Goal: Communication & Community: Answer question/provide support

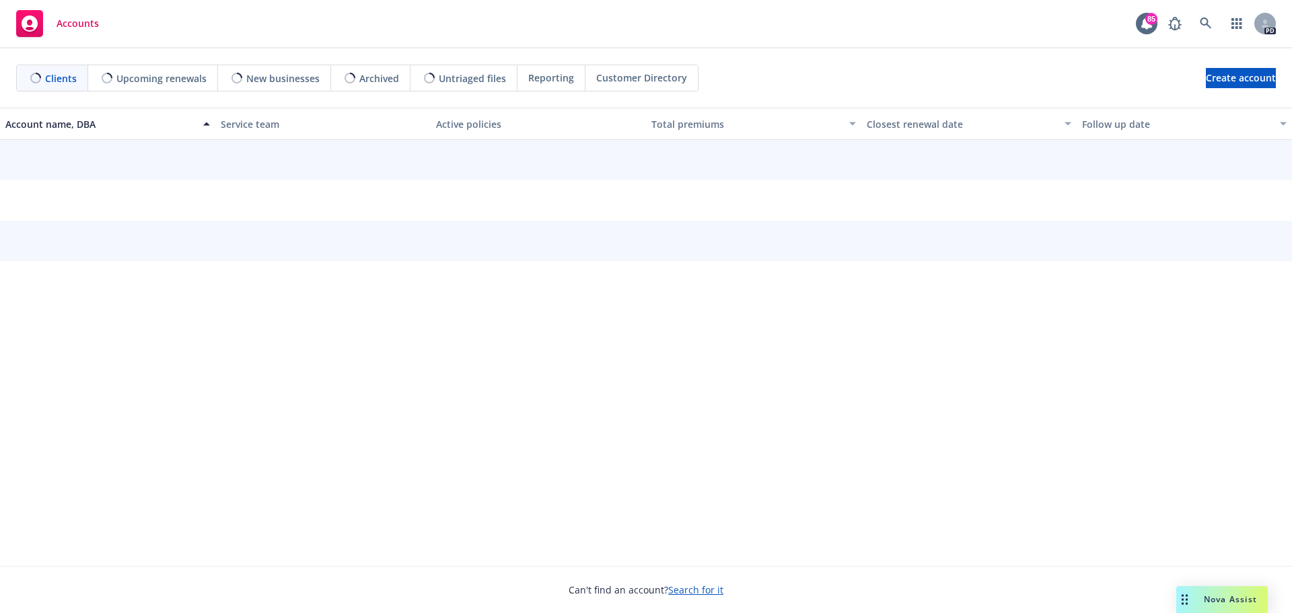
click at [1204, 595] on span "Nova Assist" at bounding box center [1229, 598] width 53 height 11
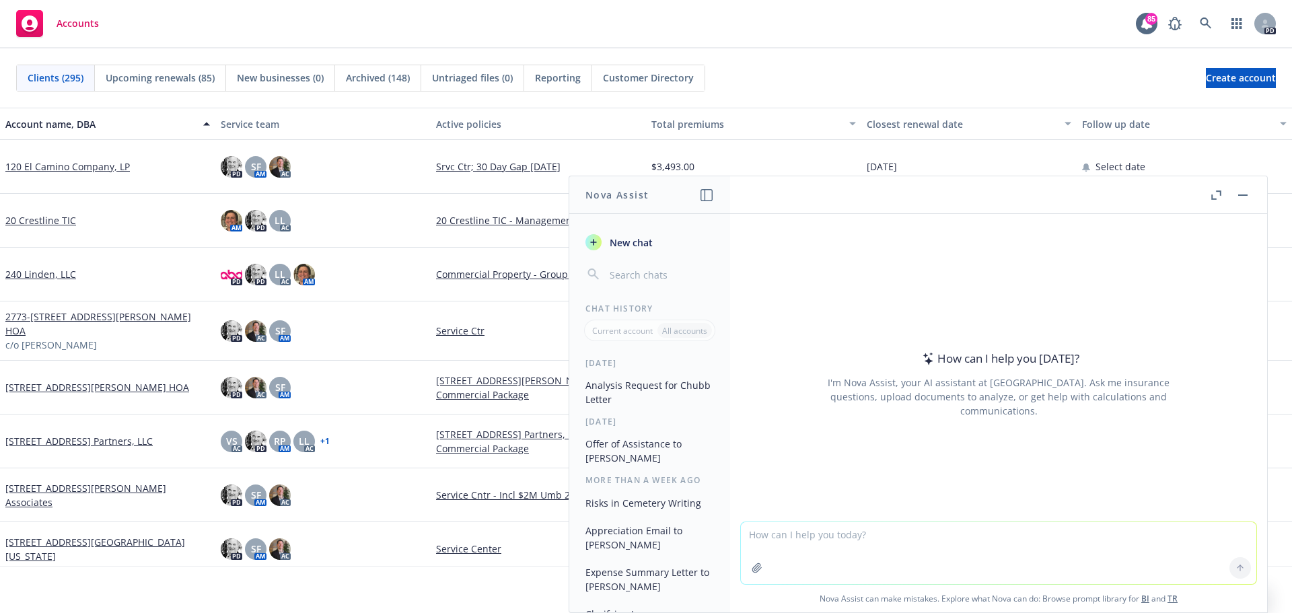
click at [744, 535] on textarea at bounding box center [998, 553] width 515 height 62
click at [1042, 523] on textarea "Please write a letter of recommendation for regular membership to" at bounding box center [998, 552] width 515 height 63
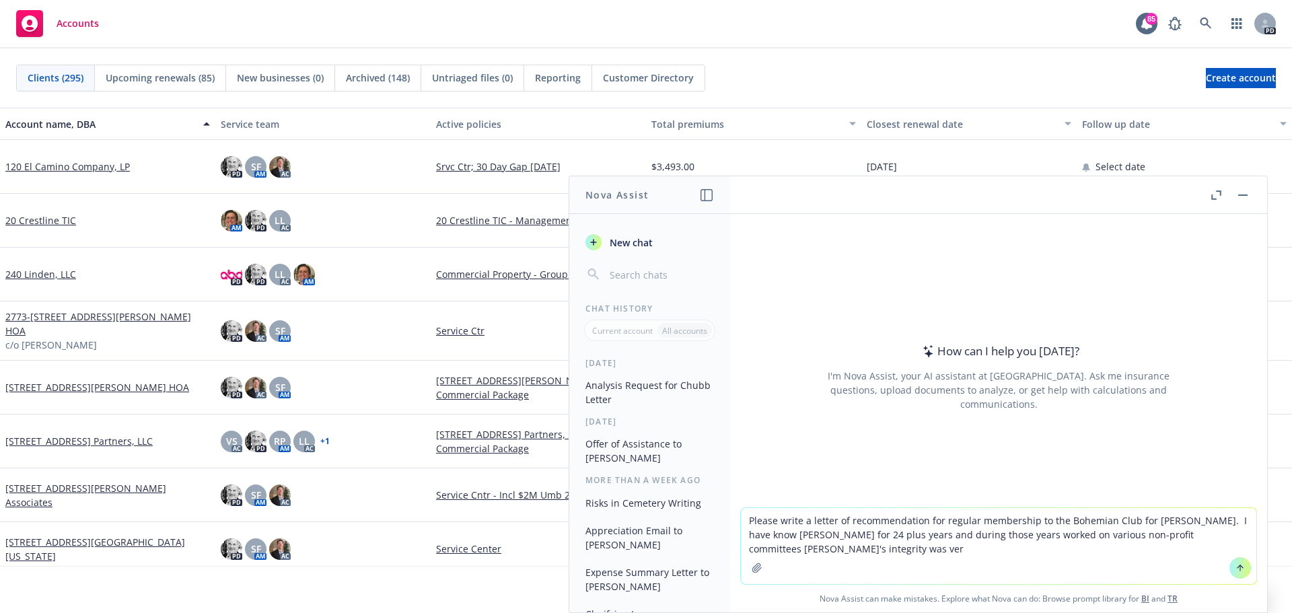
drag, startPoint x: 847, startPoint y: 550, endPoint x: 872, endPoint y: 548, distance: 25.0
click at [872, 548] on textarea "Please write a letter of recommendation for regular membership to the Bohemian …" at bounding box center [998, 546] width 515 height 76
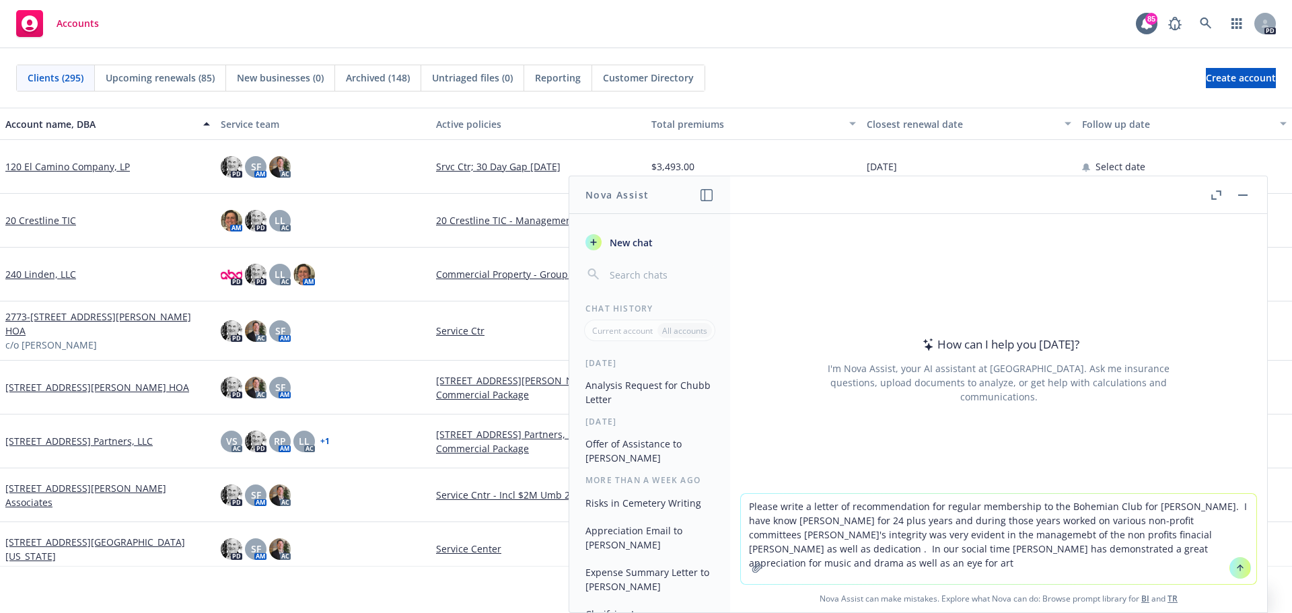
type textarea "Please write a letter of recommendation for regular membership to the Bohemian …"
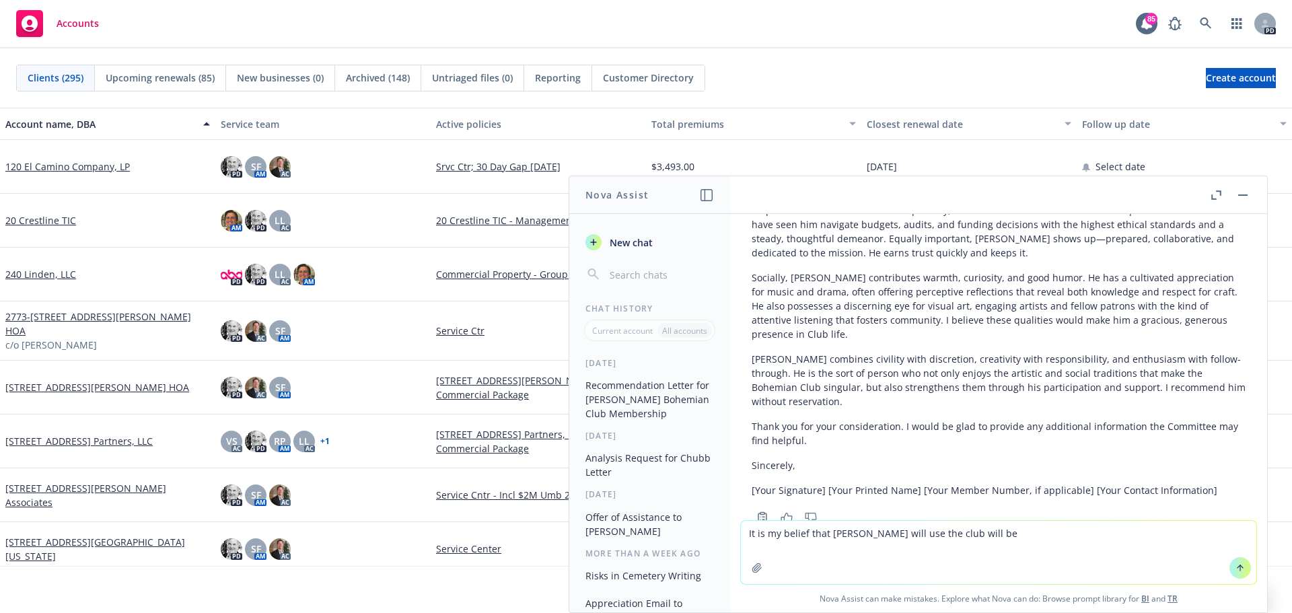
scroll to position [320, 0]
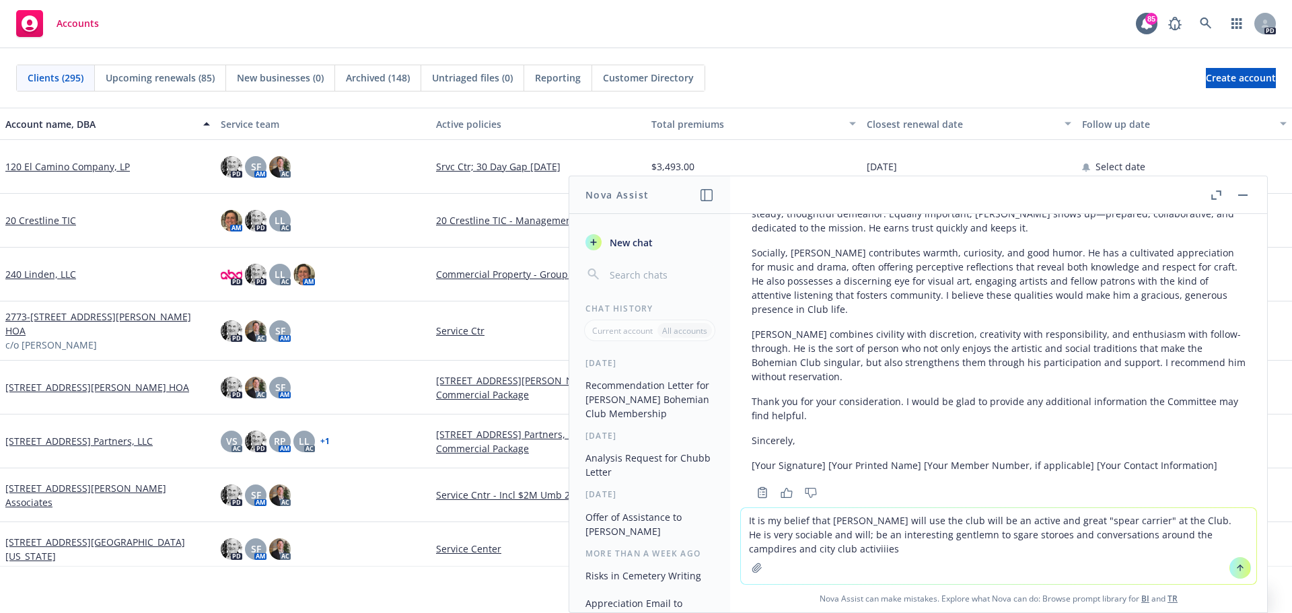
type textarea "It is my belief that [PERSON_NAME] will use the club will be an active and grea…"
click at [1229, 566] on button at bounding box center [1240, 568] width 22 height 22
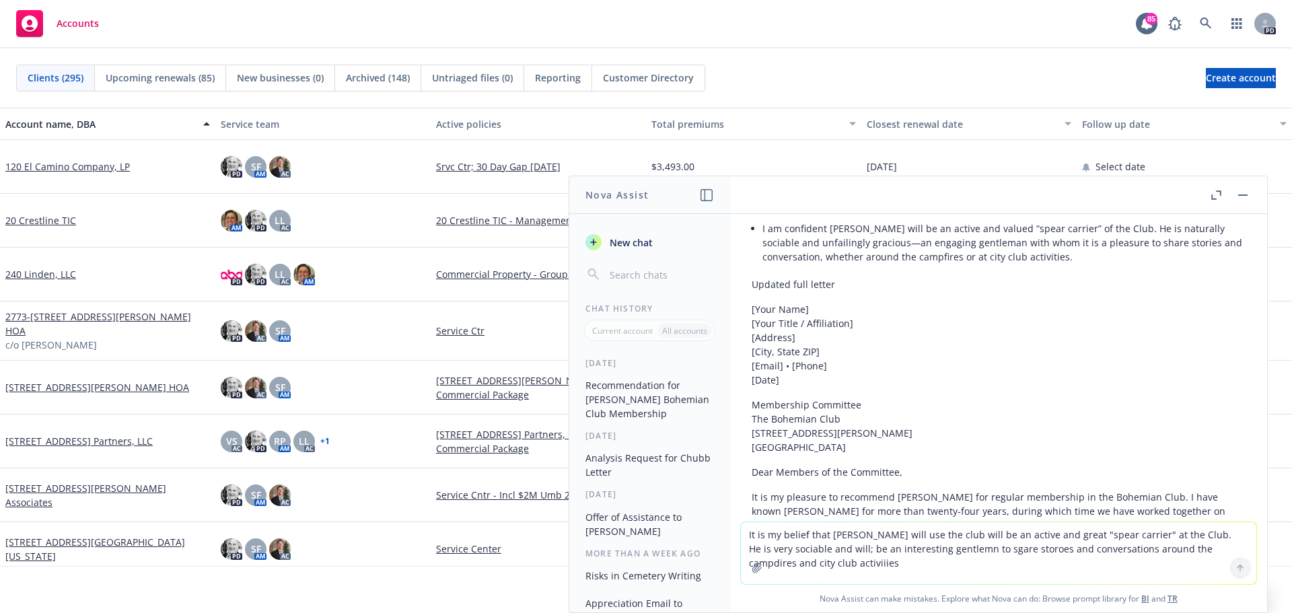
scroll to position [745, 0]
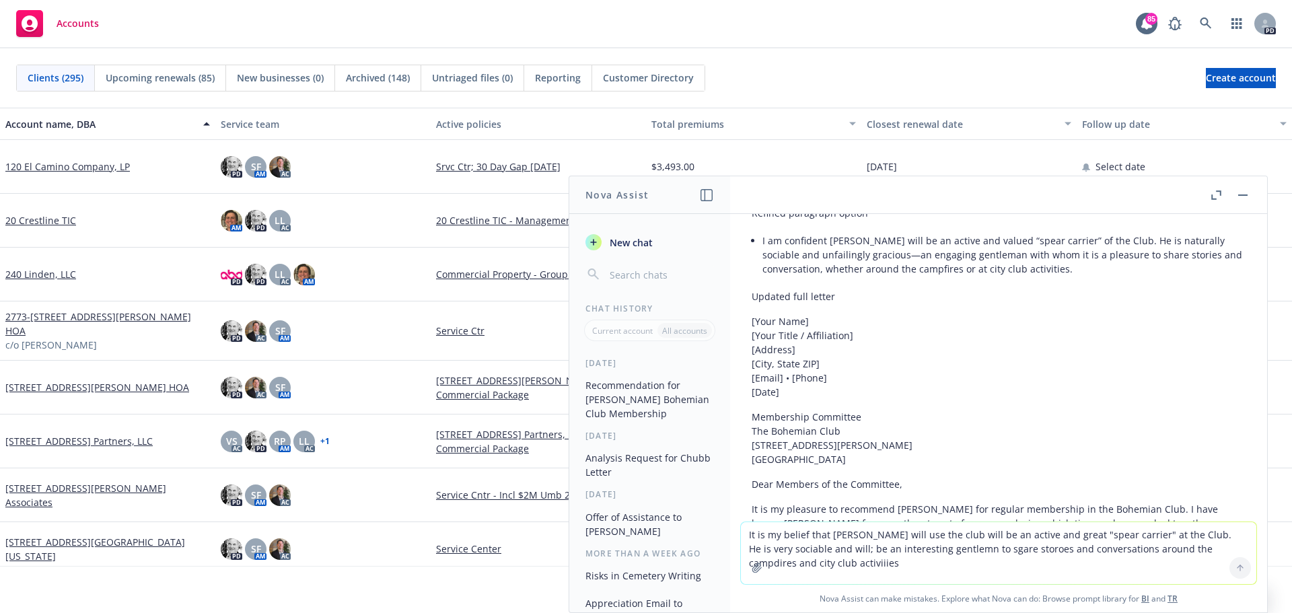
click at [755, 314] on p "[Your Name] [Your Title / Affiliation] [Address] [City, State ZIP] [Email] • [P…" at bounding box center [998, 356] width 494 height 85
drag, startPoint x: 823, startPoint y: 305, endPoint x: 751, endPoint y: 308, distance: 72.7
click at [751, 308] on div "Here’s a refined paragraph you can add to the letter, plus a fully integrated r…" at bounding box center [998, 567] width 515 height 813
click at [955, 344] on p "[Your Name] [Your Title / Affiliation] [Address] [City, State ZIP] [Email] • [P…" at bounding box center [998, 356] width 494 height 85
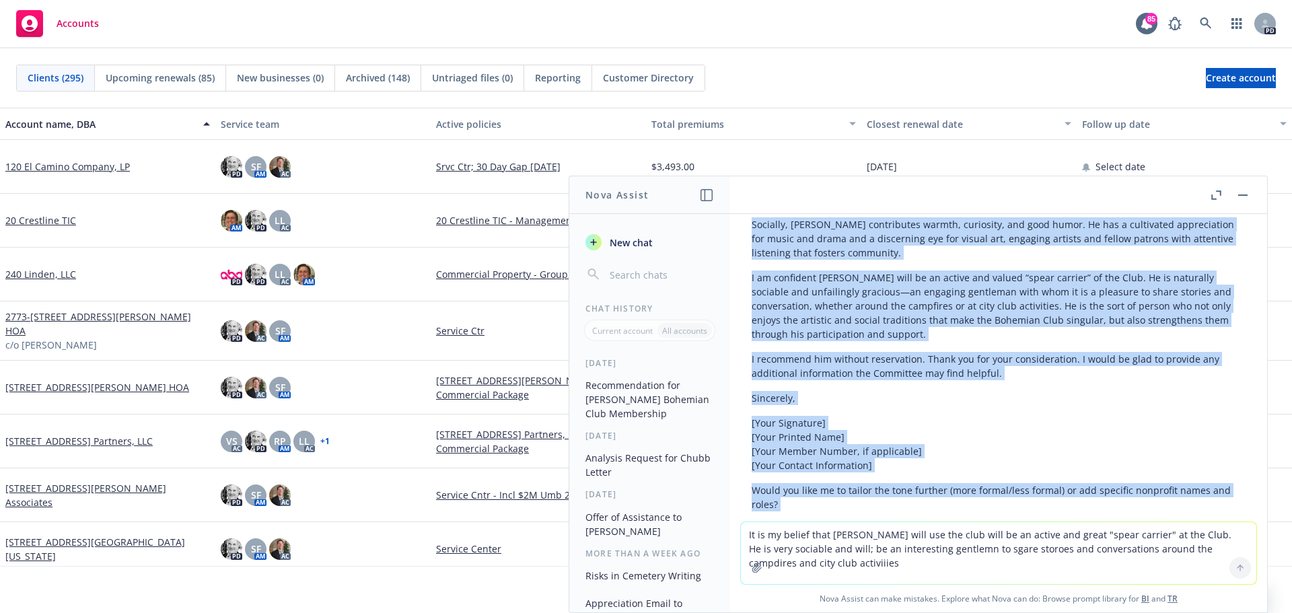
scroll to position [1181, 0]
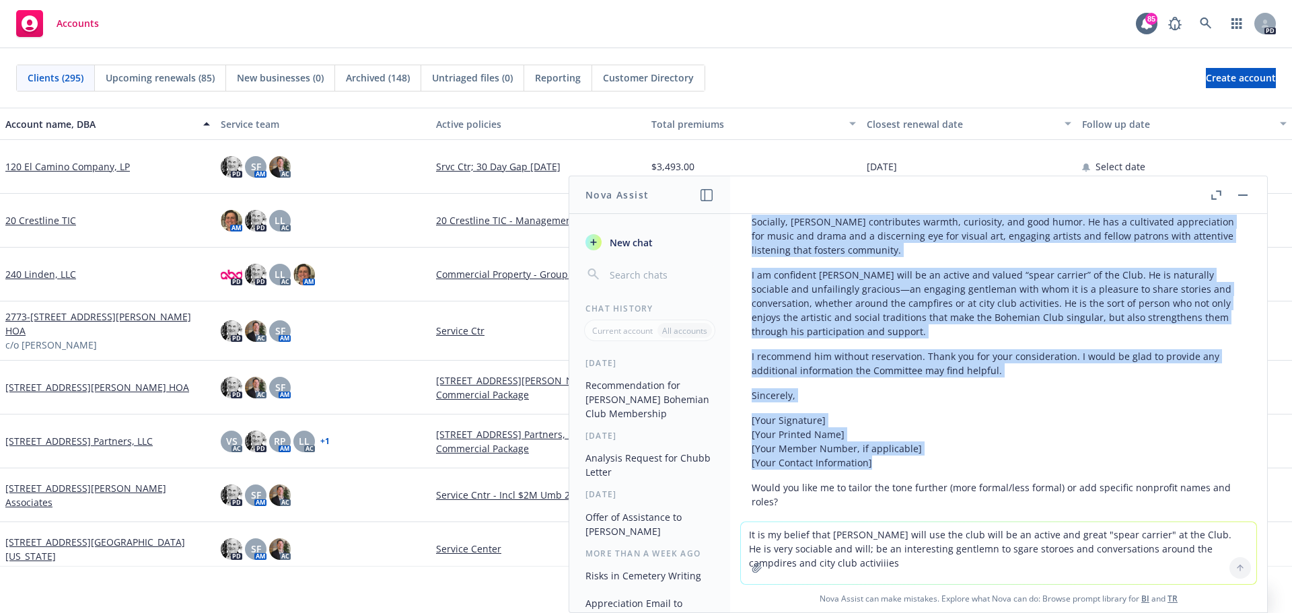
drag, startPoint x: 749, startPoint y: 279, endPoint x: 871, endPoint y: 449, distance: 209.7
click at [871, 449] on div "Here’s a refined paragraph you can add to the letter, plus a fully integrated r…" at bounding box center [998, 132] width 515 height 813
copy div "Loremip dolo sitame [Cons Adip] [Elit Seddo / Eiusmodtemp] [Incidid] [Utla, Etd…"
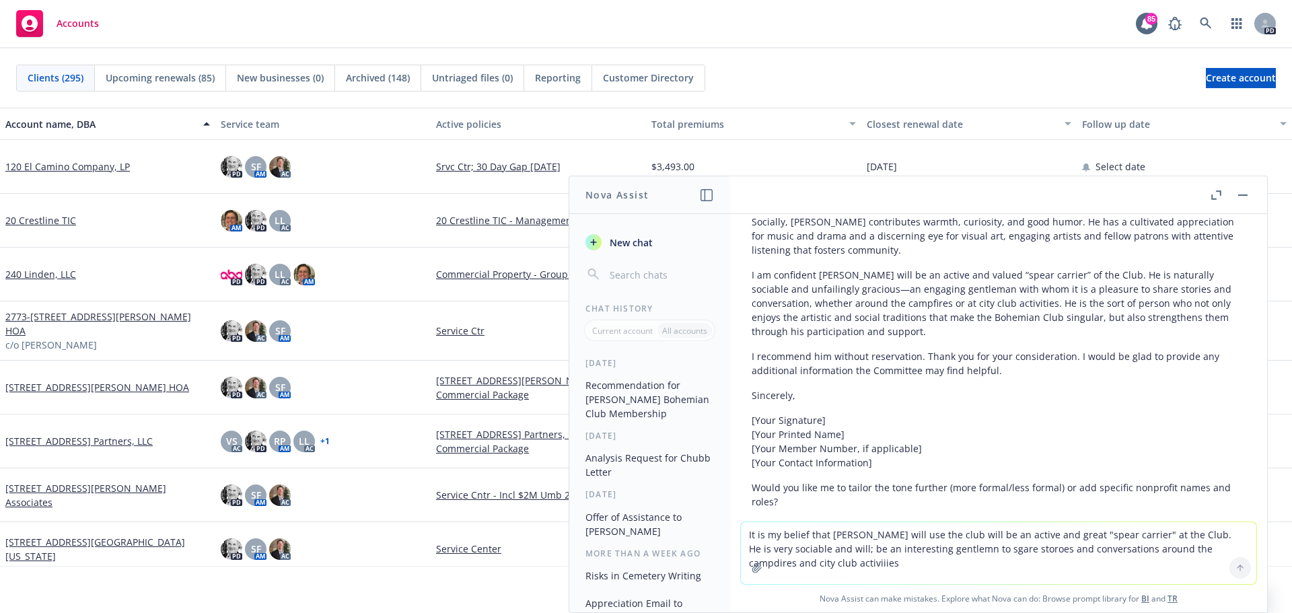
click at [751, 535] on textarea "It is my belief that [PERSON_NAME] will use the club will be an active and grea…" at bounding box center [998, 553] width 515 height 62
click at [1060, 548] on textarea "Need another letter for reccomendation to the Bohemian Club Regular membership …" at bounding box center [998, 552] width 515 height 63
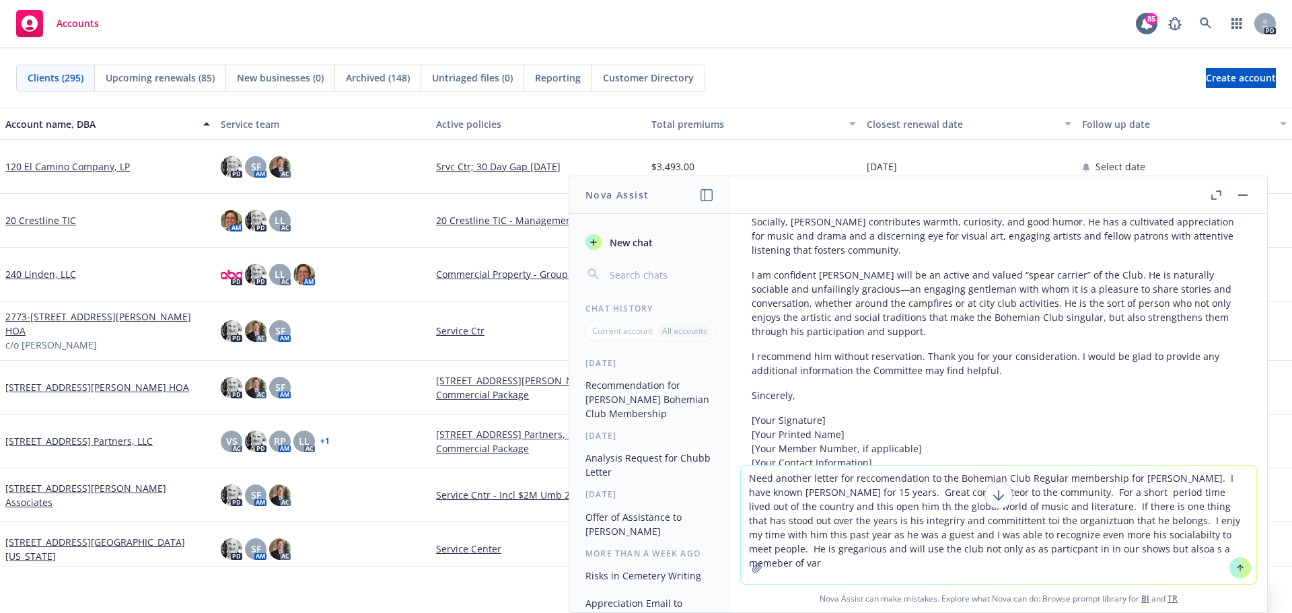
click at [1062, 552] on textarea "Need another letter for reccomendation to the Bohemian Club Regular membership …" at bounding box center [998, 525] width 515 height 118
type textarea "Need another letter for reccomendation to the Bohemian Club Regular membership …"
click at [1240, 568] on icon at bounding box center [1240, 567] width 0 height 5
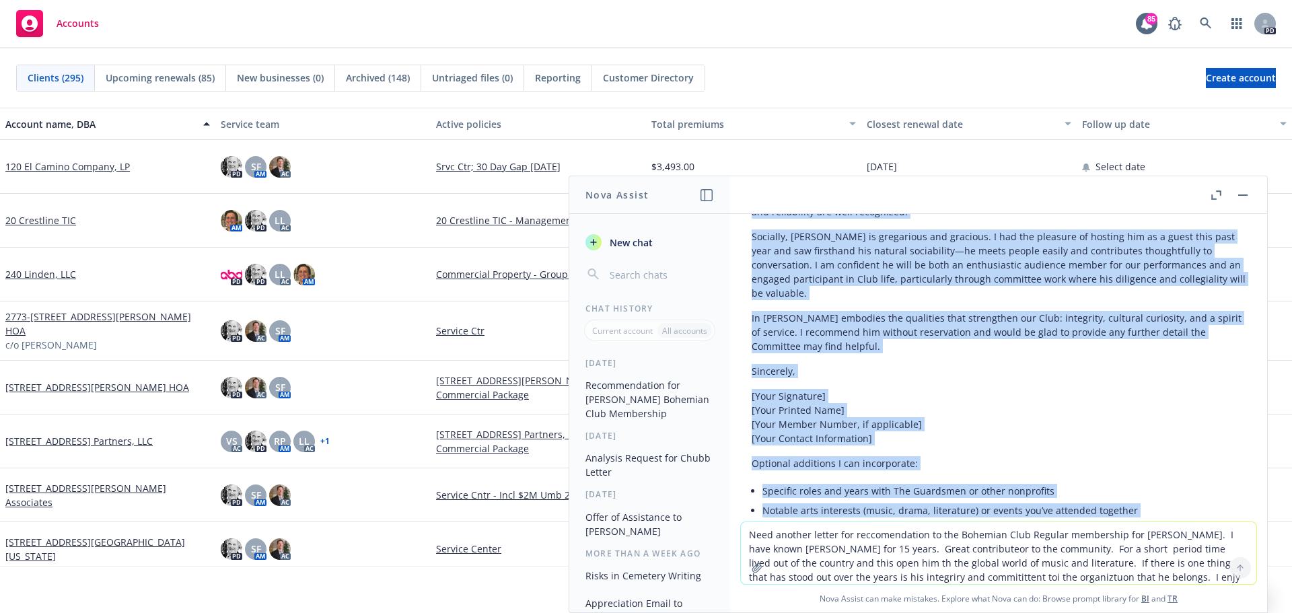
scroll to position [2101, 0]
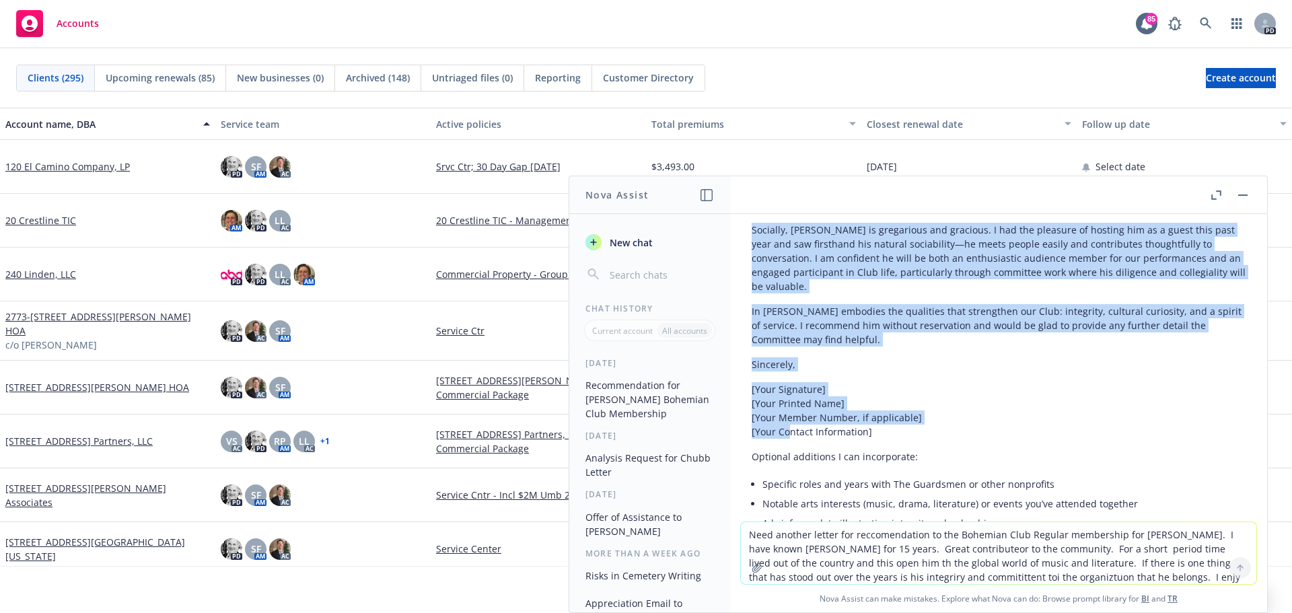
drag, startPoint x: 751, startPoint y: 368, endPoint x: 787, endPoint y: 428, distance: 69.7
click at [787, 428] on div "Here’s a polished draft you can use. I’ve kept your key points and refined the …" at bounding box center [998, 173] width 494 height 769
copy div "[Lore Ipsu] [Dolo Sitam / Consectetur] [Adipisc] [Elit, Seddo EIU] [Tempo] • [I…"
